Goal: Register for event/course

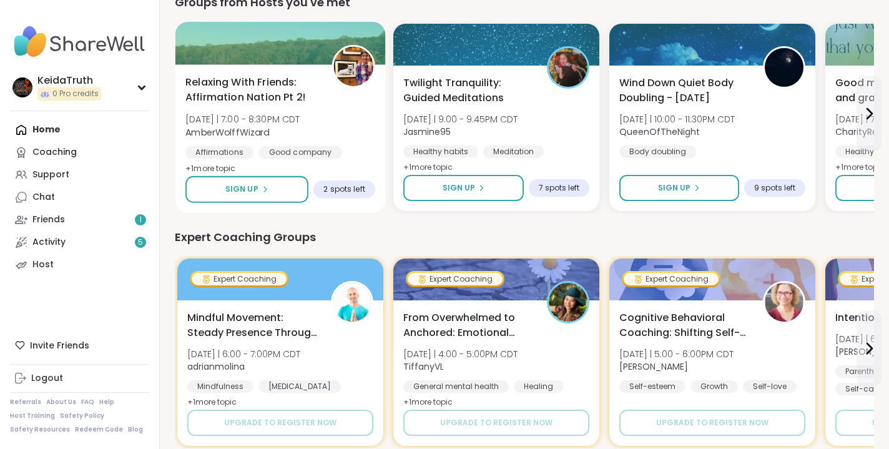
scroll to position [376, 0]
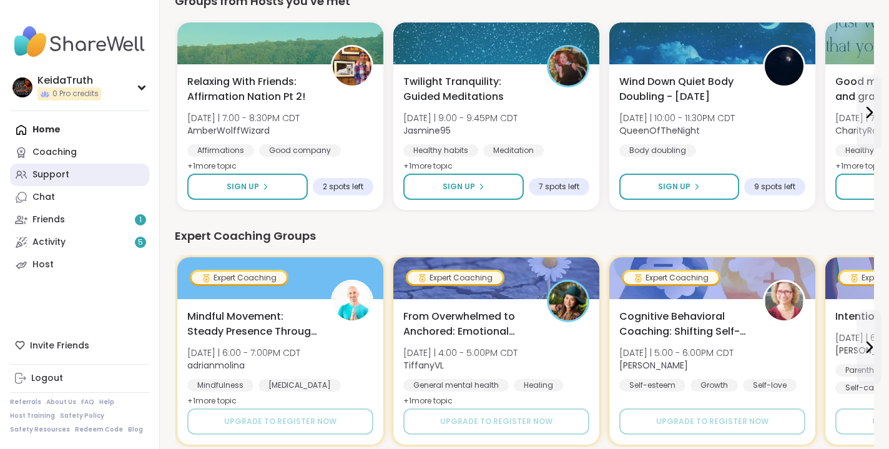
click at [36, 177] on div "Support" at bounding box center [50, 175] width 37 height 12
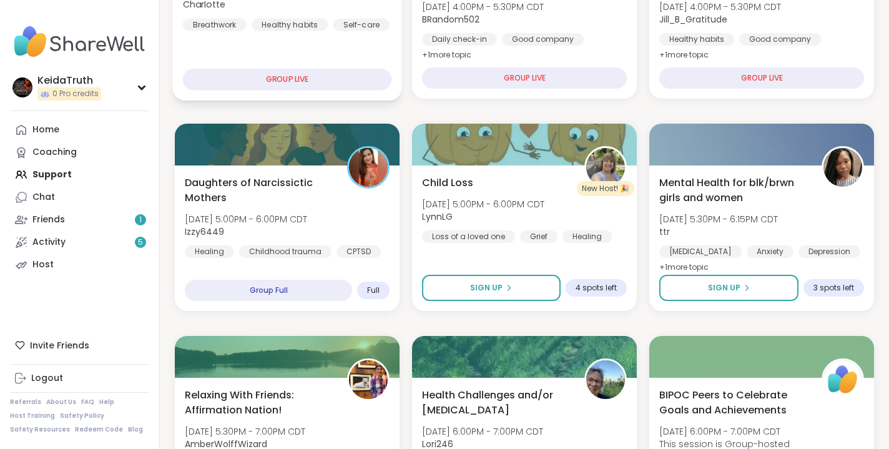
scroll to position [267, 0]
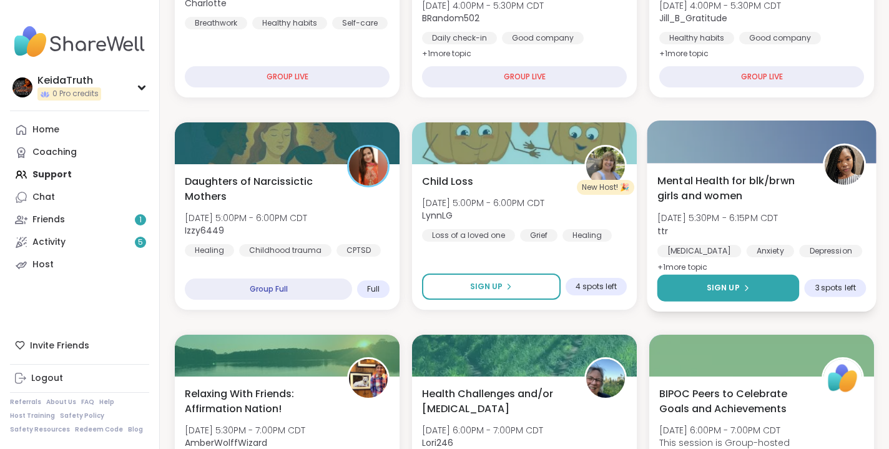
click at [734, 287] on span "Sign Up" at bounding box center [723, 287] width 33 height 11
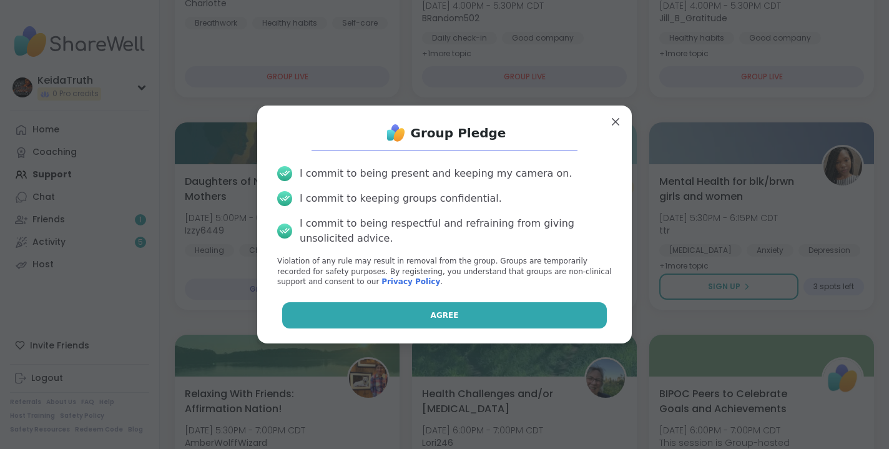
click at [517, 313] on button "Agree" at bounding box center [444, 315] width 325 height 26
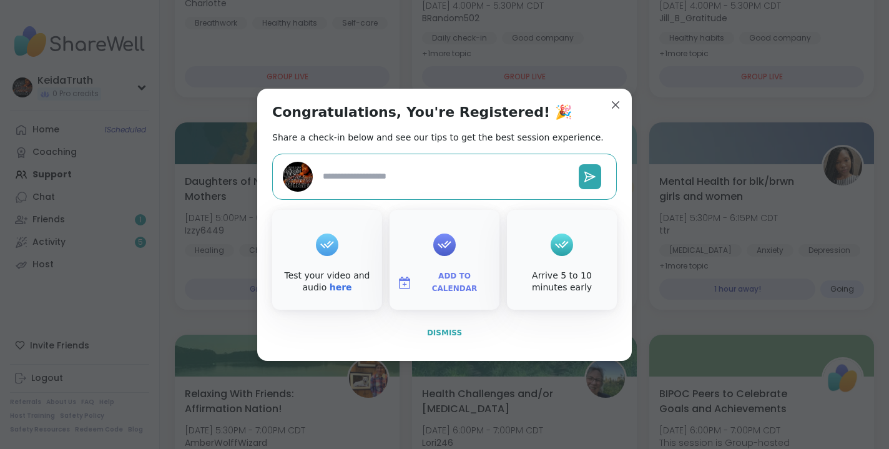
click at [438, 328] on span "Dismiss" at bounding box center [444, 332] width 35 height 9
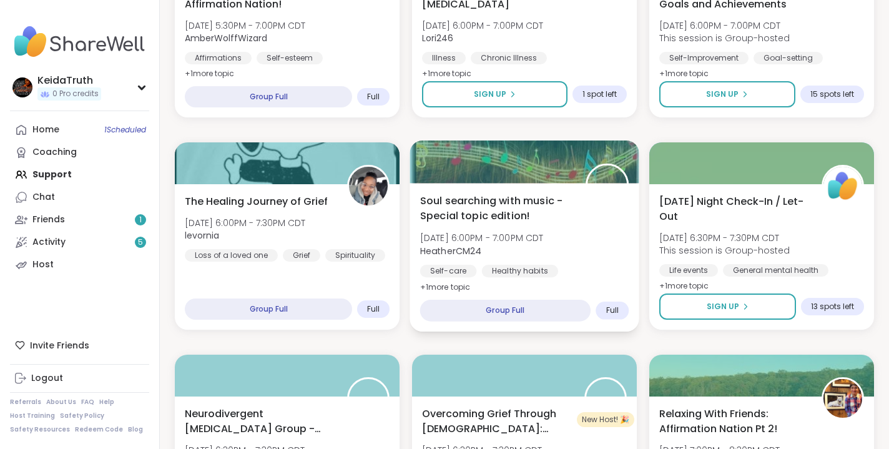
scroll to position [673, 0]
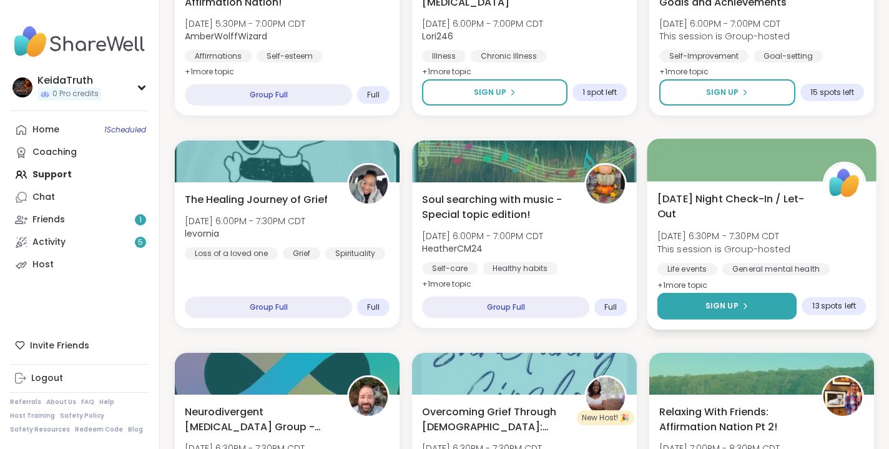
click at [723, 308] on span "Sign Up" at bounding box center [721, 305] width 33 height 11
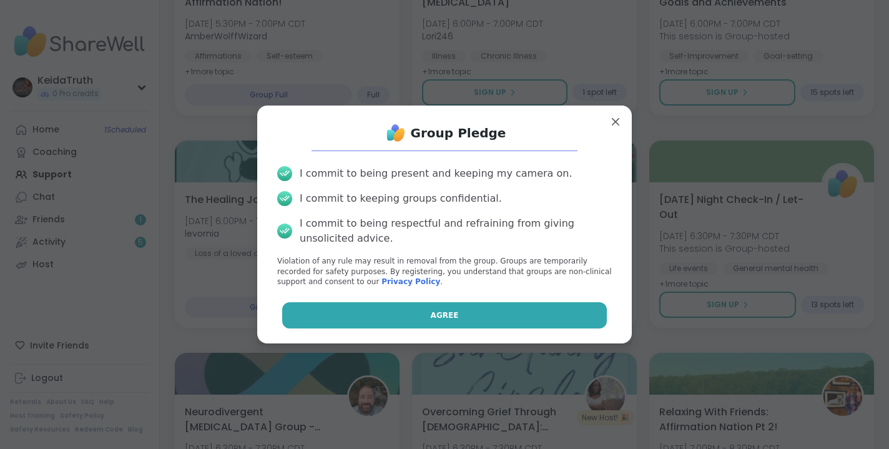
click at [546, 313] on button "Agree" at bounding box center [444, 315] width 325 height 26
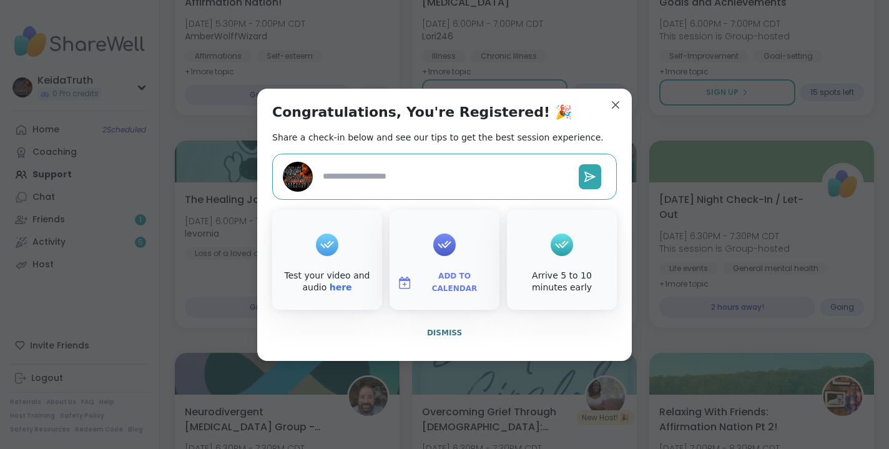
click at [619, 120] on div "Congratulations, You're Registered! 🎉 Share a check-in below and see our tips t…" at bounding box center [444, 225] width 375 height 272
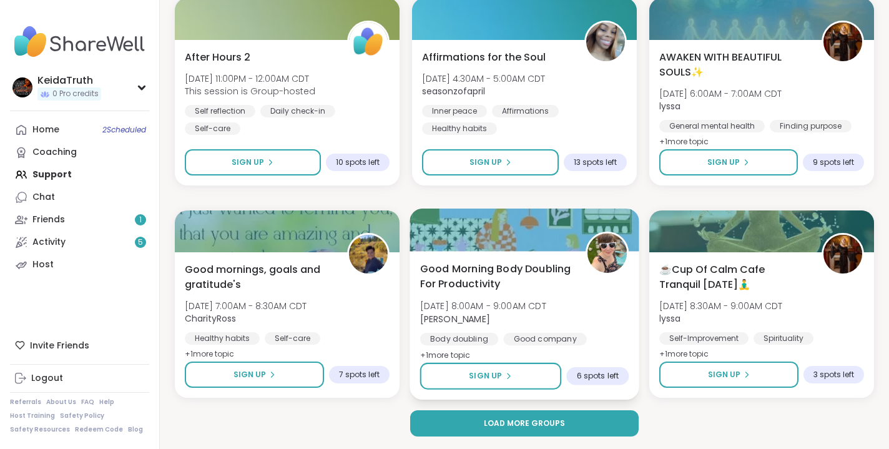
scroll to position [2300, 0]
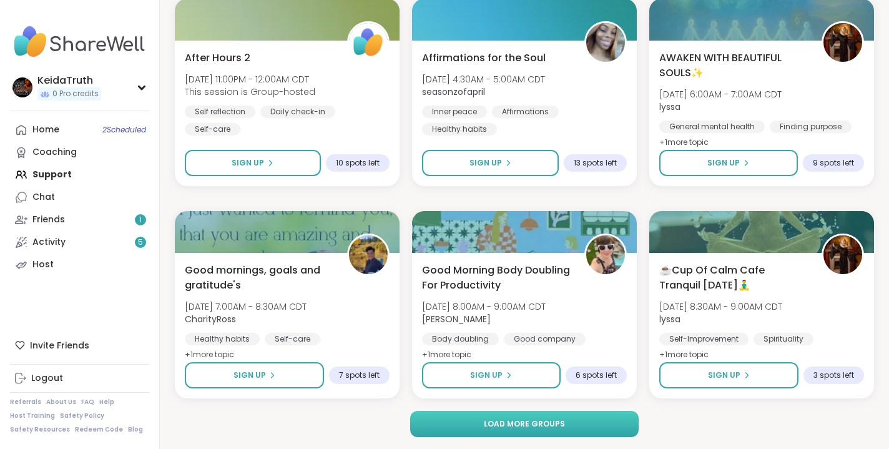
click at [535, 420] on span "Load more groups" at bounding box center [524, 423] width 81 height 11
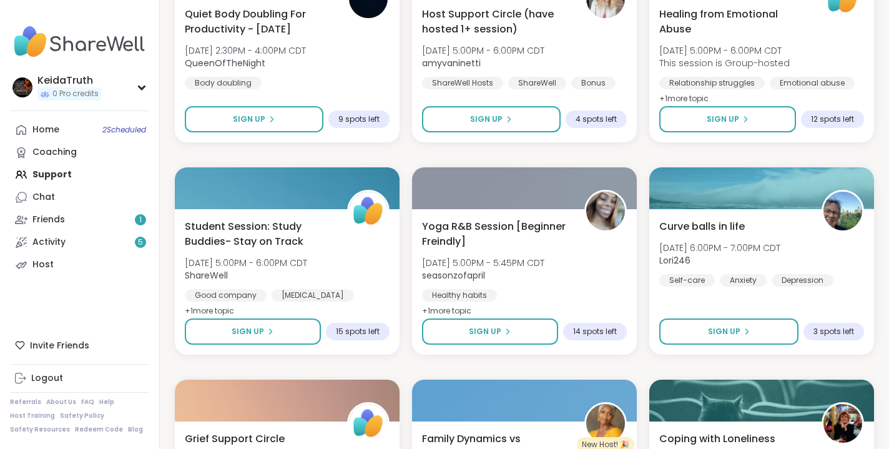
scroll to position [3831, 0]
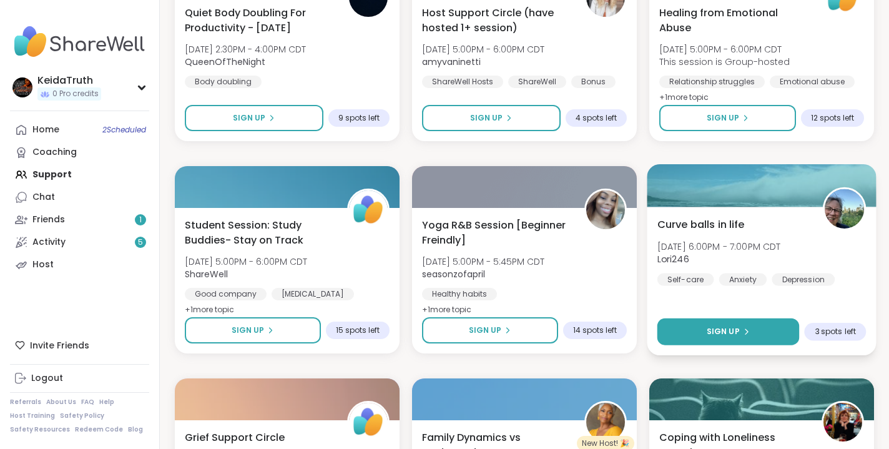
click at [740, 326] on div "Sign Up" at bounding box center [728, 331] width 43 height 11
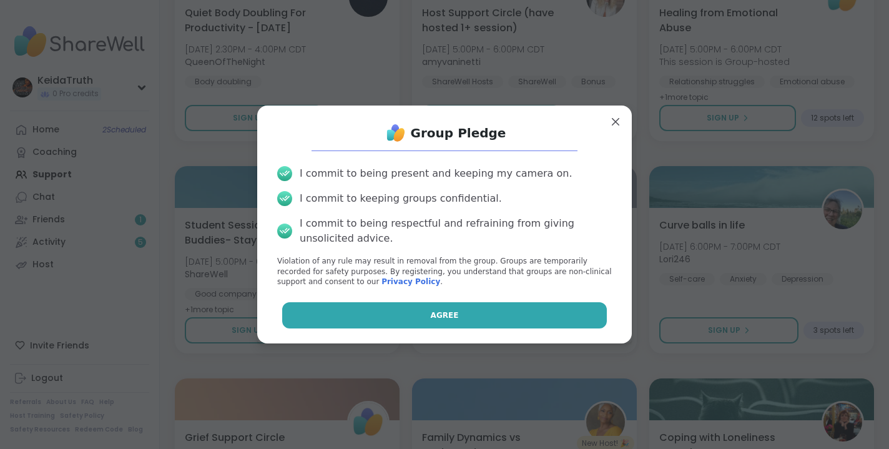
click at [585, 311] on button "Agree" at bounding box center [444, 315] width 325 height 26
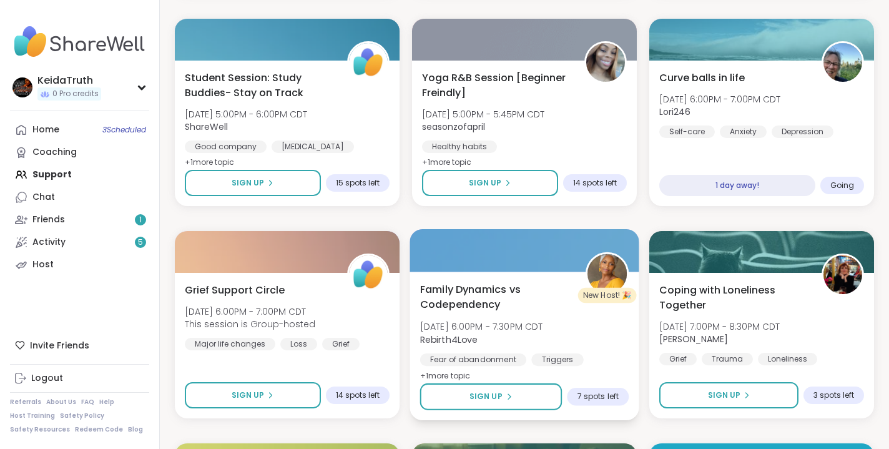
scroll to position [3982, 0]
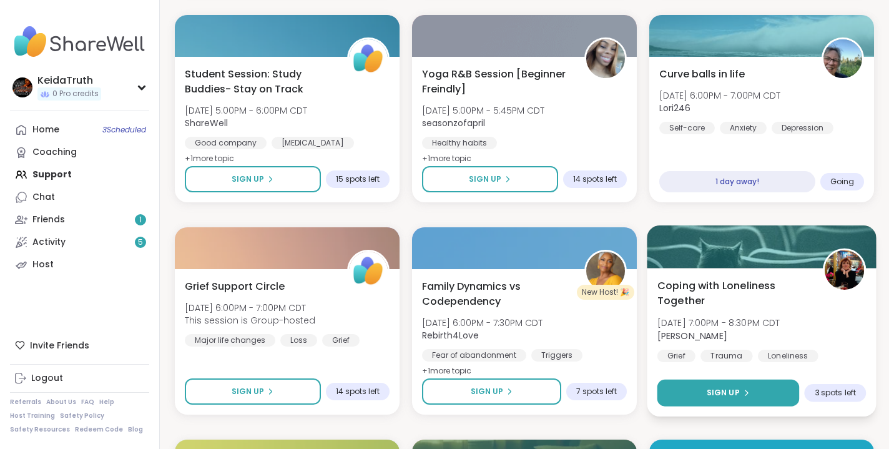
click at [783, 384] on button "Sign Up" at bounding box center [728, 393] width 142 height 27
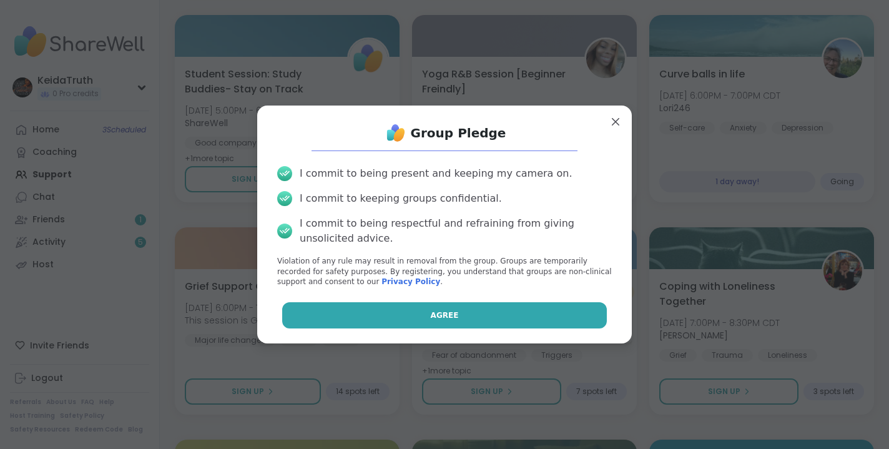
click at [569, 310] on button "Agree" at bounding box center [444, 315] width 325 height 26
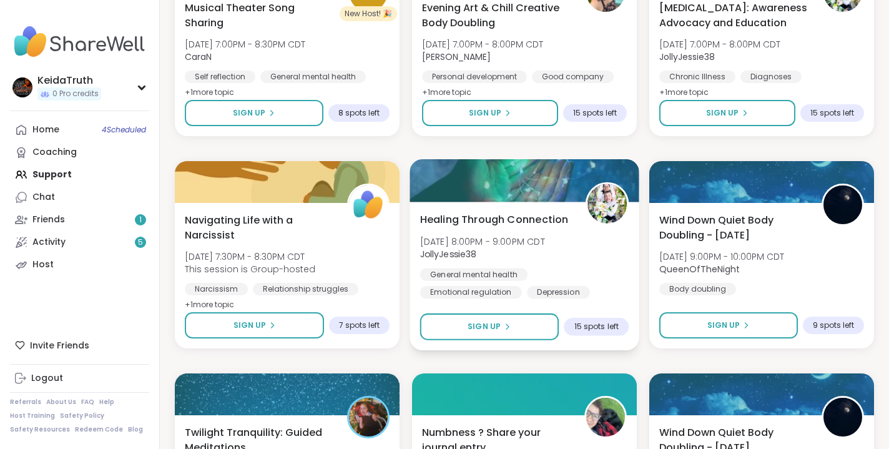
scroll to position [4686, 0]
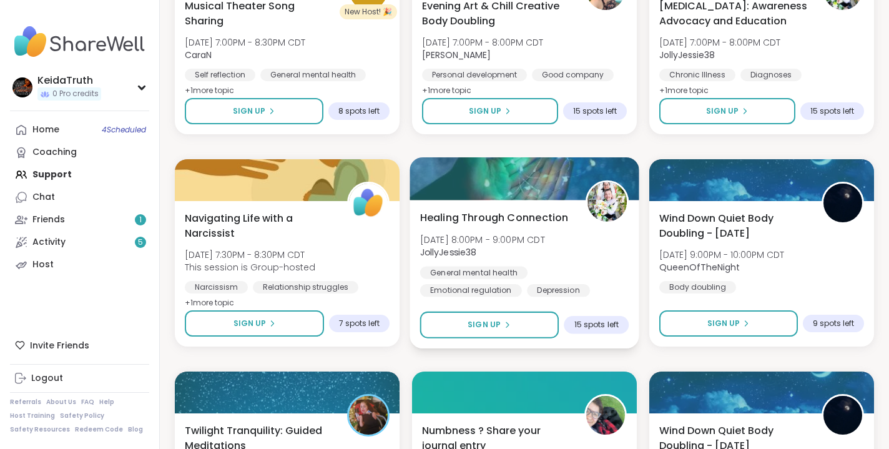
click at [617, 208] on img at bounding box center [606, 201] width 39 height 39
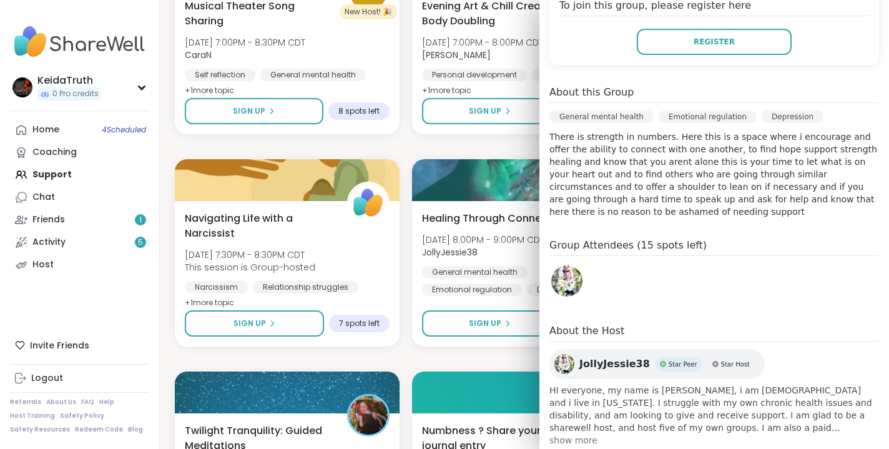
scroll to position [279, 0]
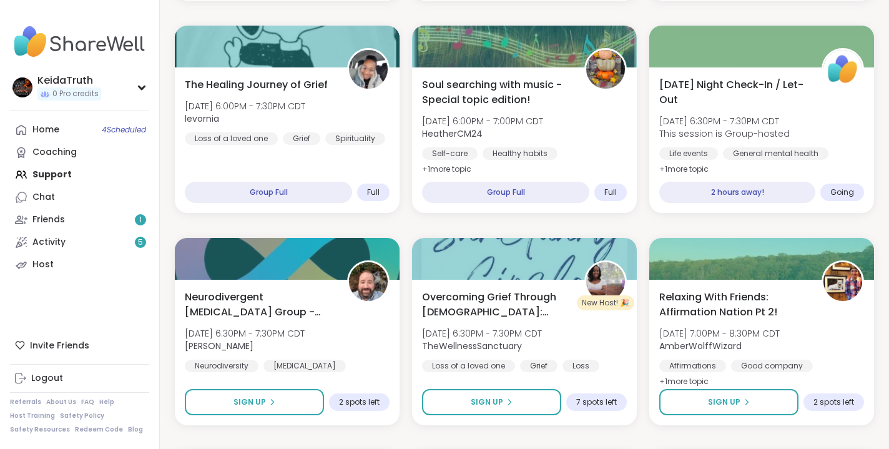
scroll to position [669, 0]
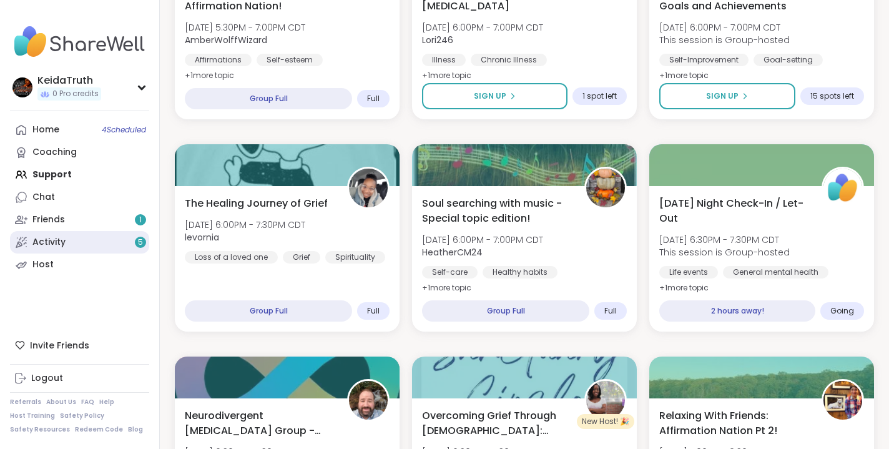
click at [100, 233] on link "Activity 5" at bounding box center [79, 242] width 139 height 22
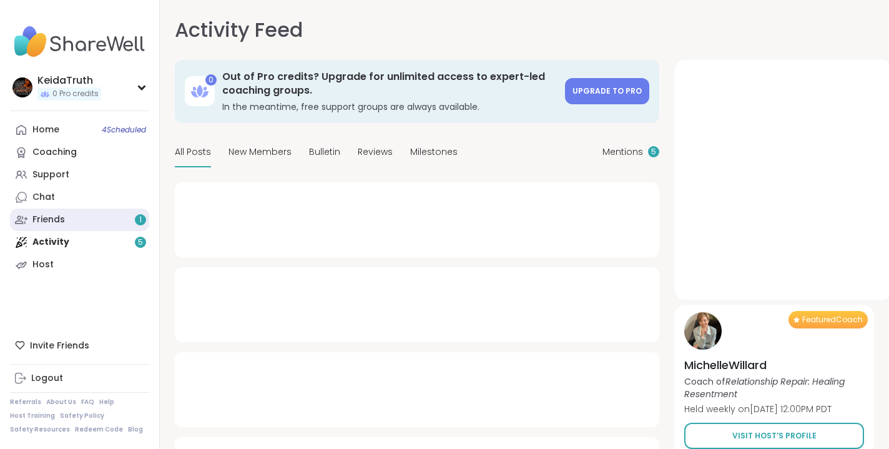
click at [94, 220] on link "Friends 1" at bounding box center [79, 219] width 139 height 22
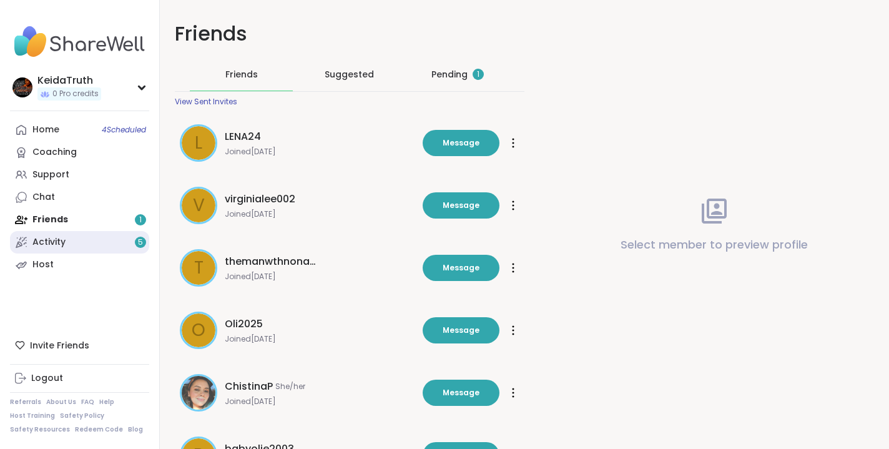
click at [86, 243] on link "Activity 5" at bounding box center [79, 242] width 139 height 22
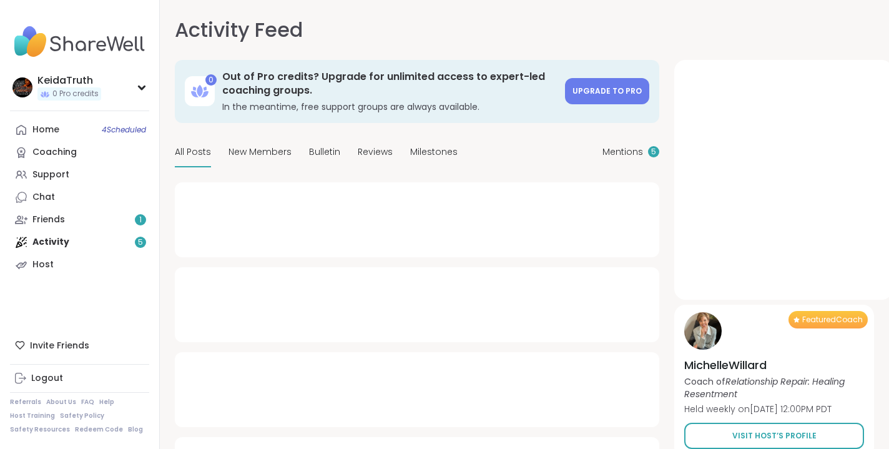
type textarea "*"
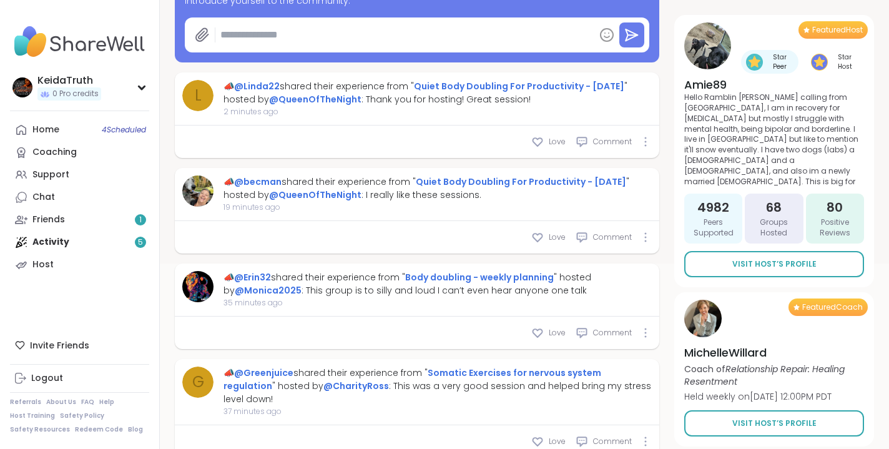
scroll to position [217, 0]
